Goal: Information Seeking & Learning: Learn about a topic

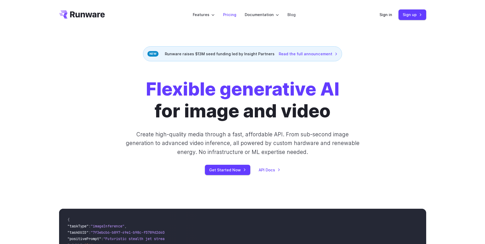
click at [233, 14] on link "Pricing" at bounding box center [229, 15] width 13 height 6
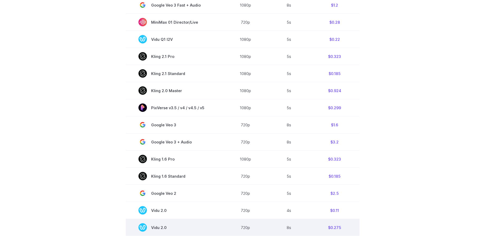
scroll to position [131, 0]
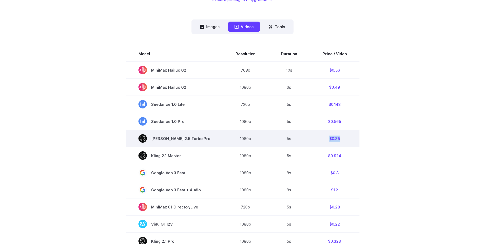
drag, startPoint x: 319, startPoint y: 142, endPoint x: 347, endPoint y: 142, distance: 28.2
click at [347, 142] on td "$0.35" at bounding box center [335, 138] width 50 height 17
drag, startPoint x: 342, startPoint y: 140, endPoint x: 154, endPoint y: 136, distance: 188.5
click at [154, 136] on tr "Kling 2.5 Turbo Pro 1080p 5s $0.35" at bounding box center [243, 138] width 234 height 17
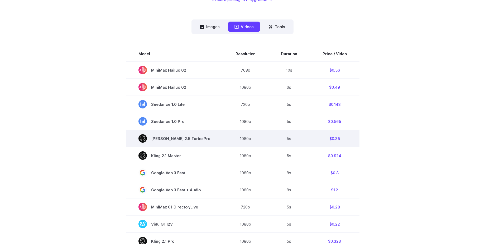
click at [154, 136] on span "Kling 2.5 Turbo Pro" at bounding box center [174, 138] width 72 height 8
drag, startPoint x: 154, startPoint y: 136, endPoint x: 345, endPoint y: 140, distance: 190.9
click at [345, 140] on tr "Kling 2.5 Turbo Pro 1080p 5s $0.35" at bounding box center [243, 138] width 234 height 17
click at [345, 140] on td "$0.35" at bounding box center [335, 138] width 50 height 17
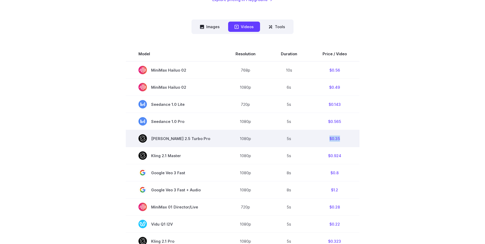
click at [345, 140] on td "$0.35" at bounding box center [335, 138] width 50 height 17
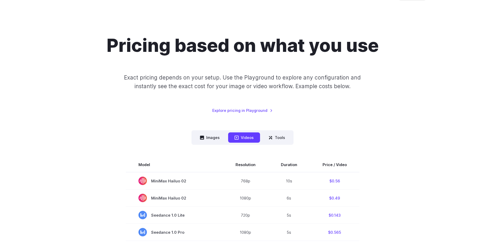
scroll to position [0, 0]
